Goal: Task Accomplishment & Management: Manage account settings

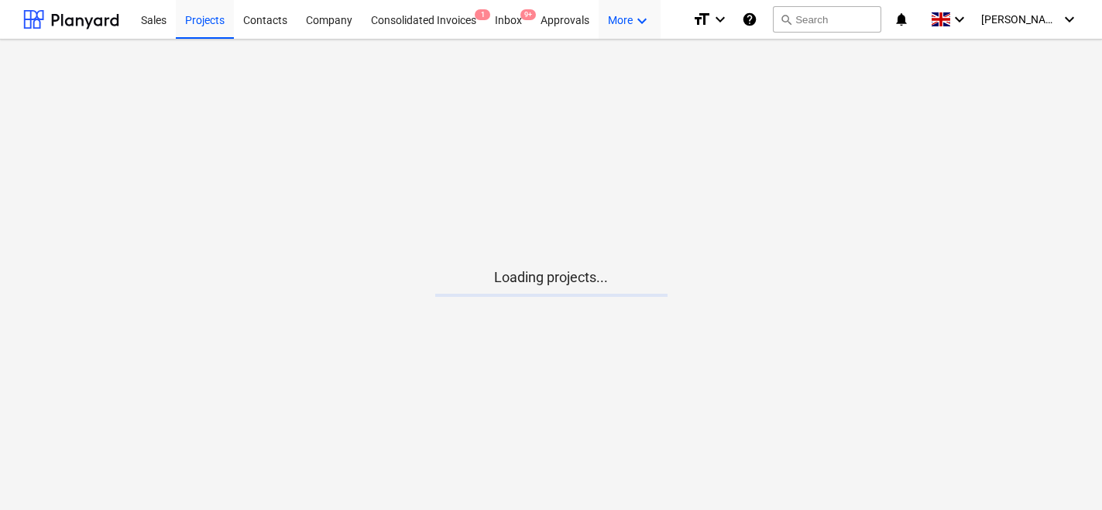
click at [629, 15] on div "More keyboard_arrow_down" at bounding box center [630, 19] width 62 height 40
click at [616, 79] on div "Admin" at bounding box center [614, 85] width 74 height 12
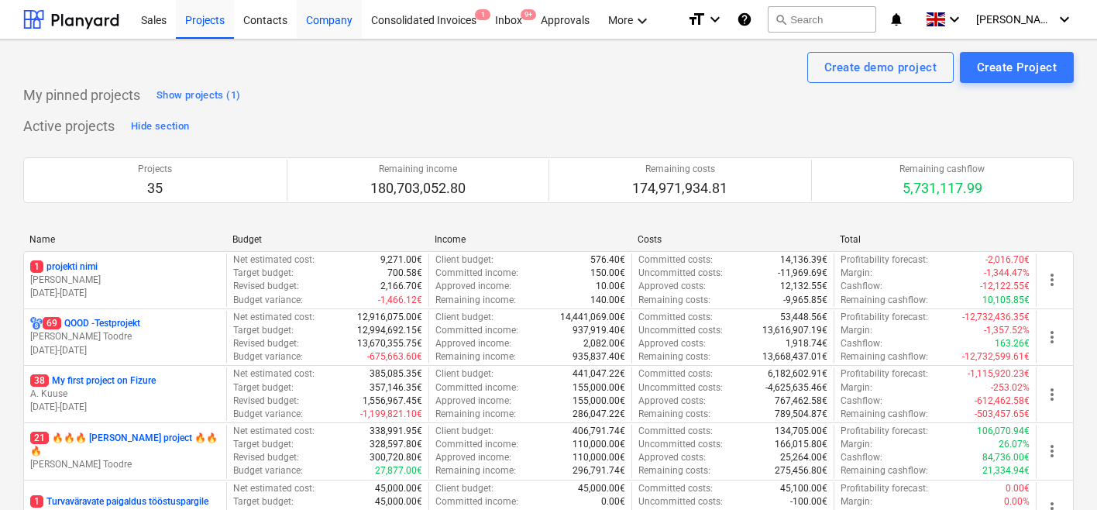
click at [297, 18] on div "Company" at bounding box center [329, 19] width 65 height 40
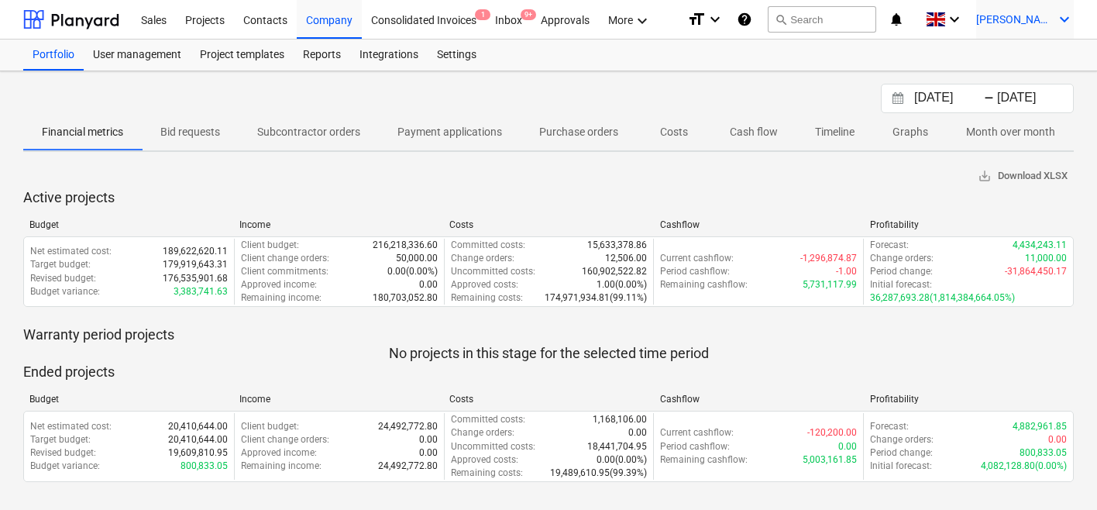
click at [1013, 22] on span "[PERSON_NAME]" at bounding box center [1014, 19] width 77 height 12
click at [960, 21] on div at bounding box center [548, 255] width 1097 height 510
click at [945, 21] on span at bounding box center [935, 19] width 19 height 15
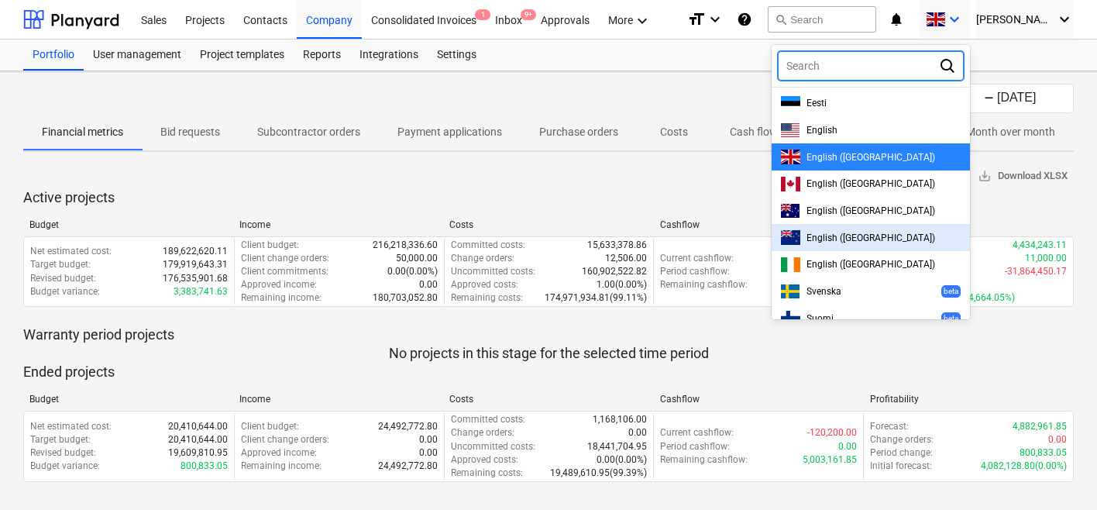
click at [868, 217] on div "English ([GEOGRAPHIC_DATA])" at bounding box center [871, 211] width 180 height 15
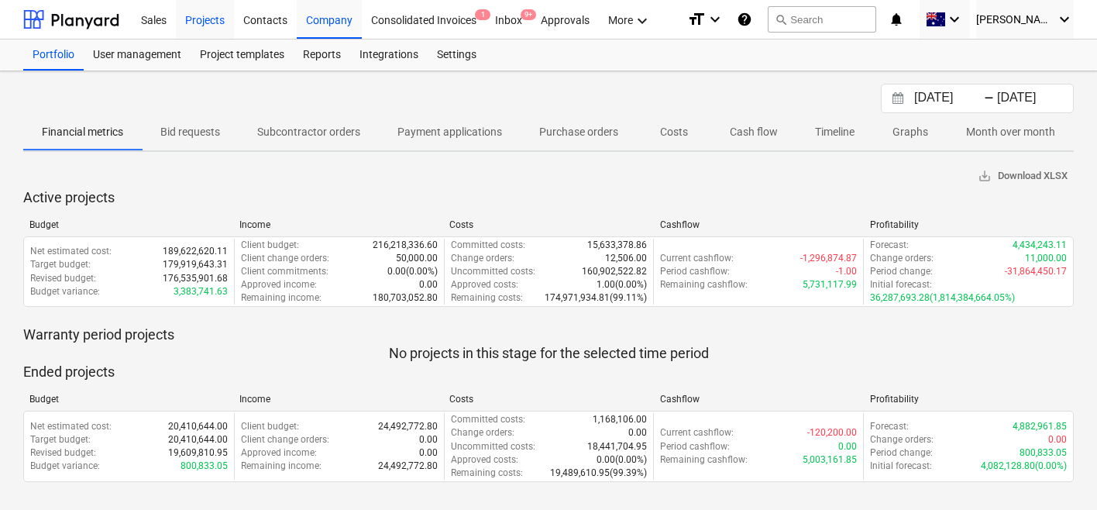
click at [202, 25] on div "Projects" at bounding box center [205, 19] width 58 height 40
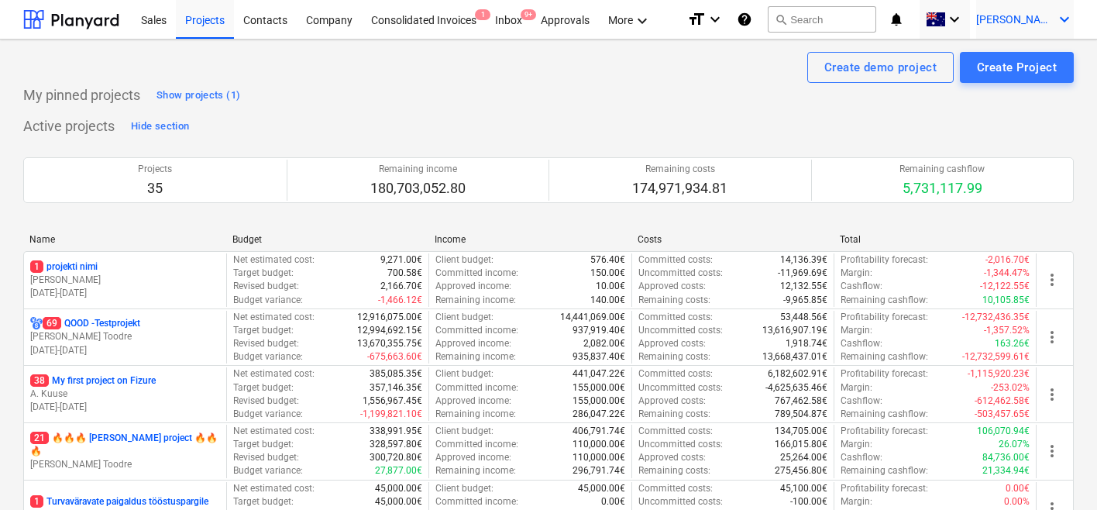
click at [1016, 31] on div "[PERSON_NAME] keyboard_arrow_down" at bounding box center [1025, 19] width 98 height 39
click at [992, 88] on div "Log out" at bounding box center [1027, 85] width 93 height 25
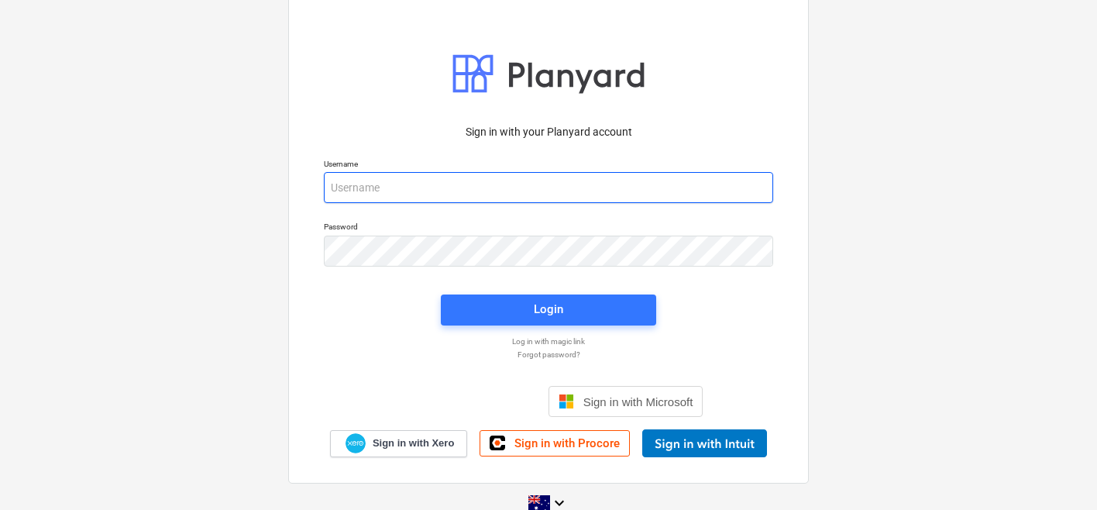
click at [419, 191] on input "email" at bounding box center [548, 187] width 449 height 31
type input "[PERSON_NAME][EMAIL_ADDRESS][DOMAIN_NAME]"
click at [485, 293] on div "Login" at bounding box center [549, 310] width 234 height 50
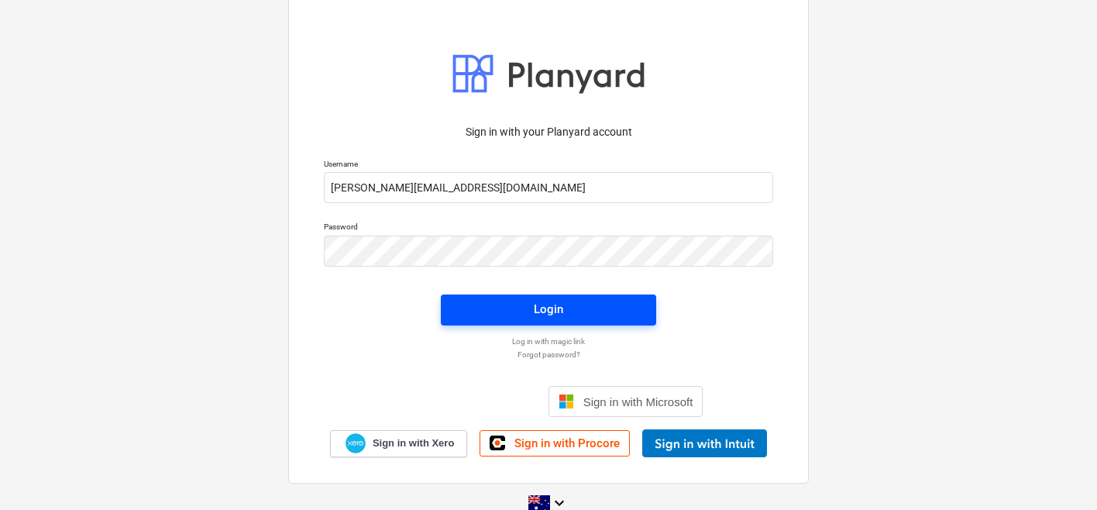
click at [482, 301] on span "Login" at bounding box center [548, 309] width 178 height 20
